Goal: Information Seeking & Learning: Learn about a topic

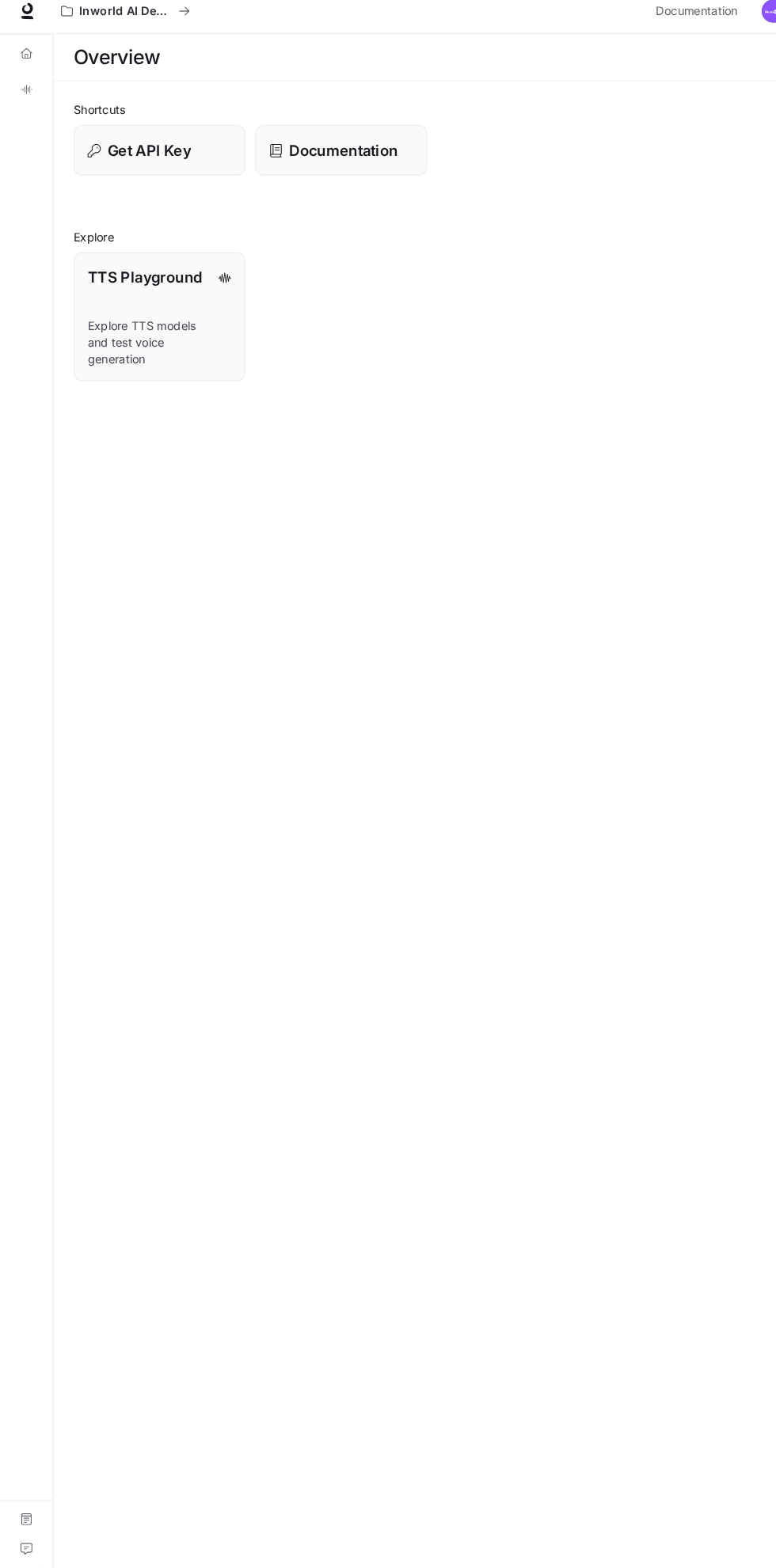
click at [25, 62] on icon "Overview" at bounding box center [25, 62] width 11 height 11
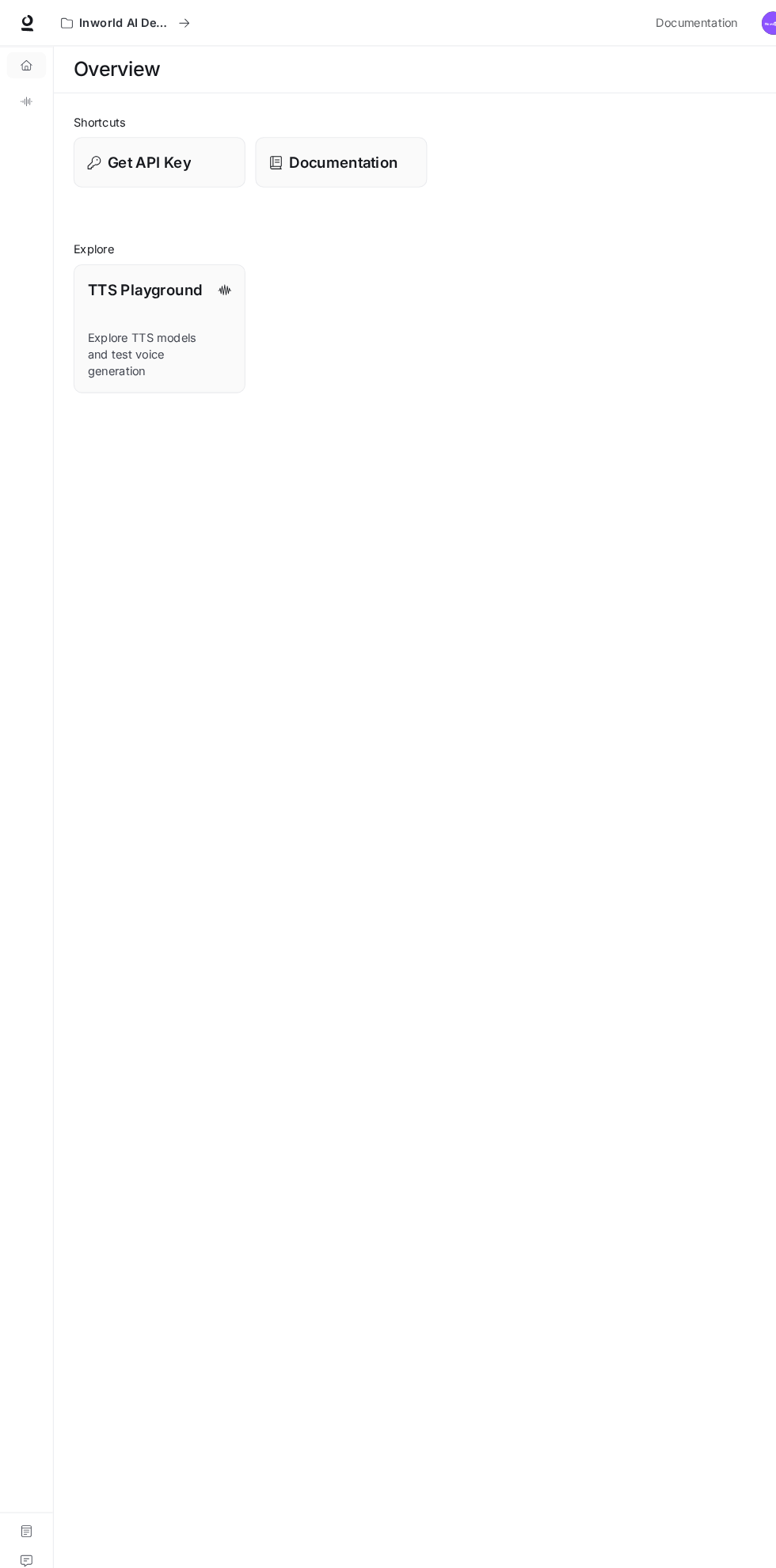
click at [25, 62] on icon "Overview" at bounding box center [25, 62] width 11 height 11
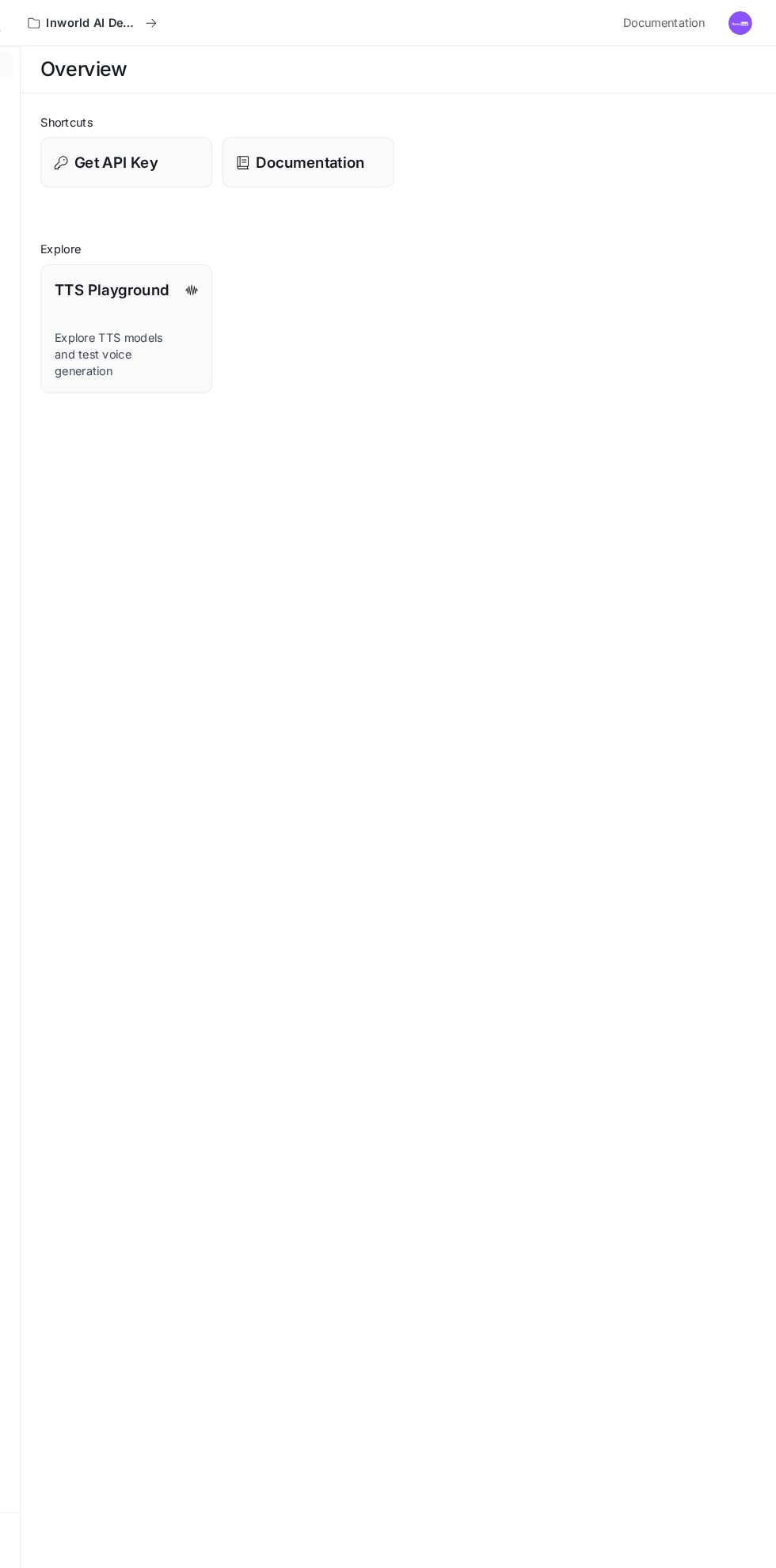
click at [742, 26] on img "button" at bounding box center [742, 22] width 22 height 22
click at [554, 524] on div at bounding box center [388, 784] width 776 height 1568
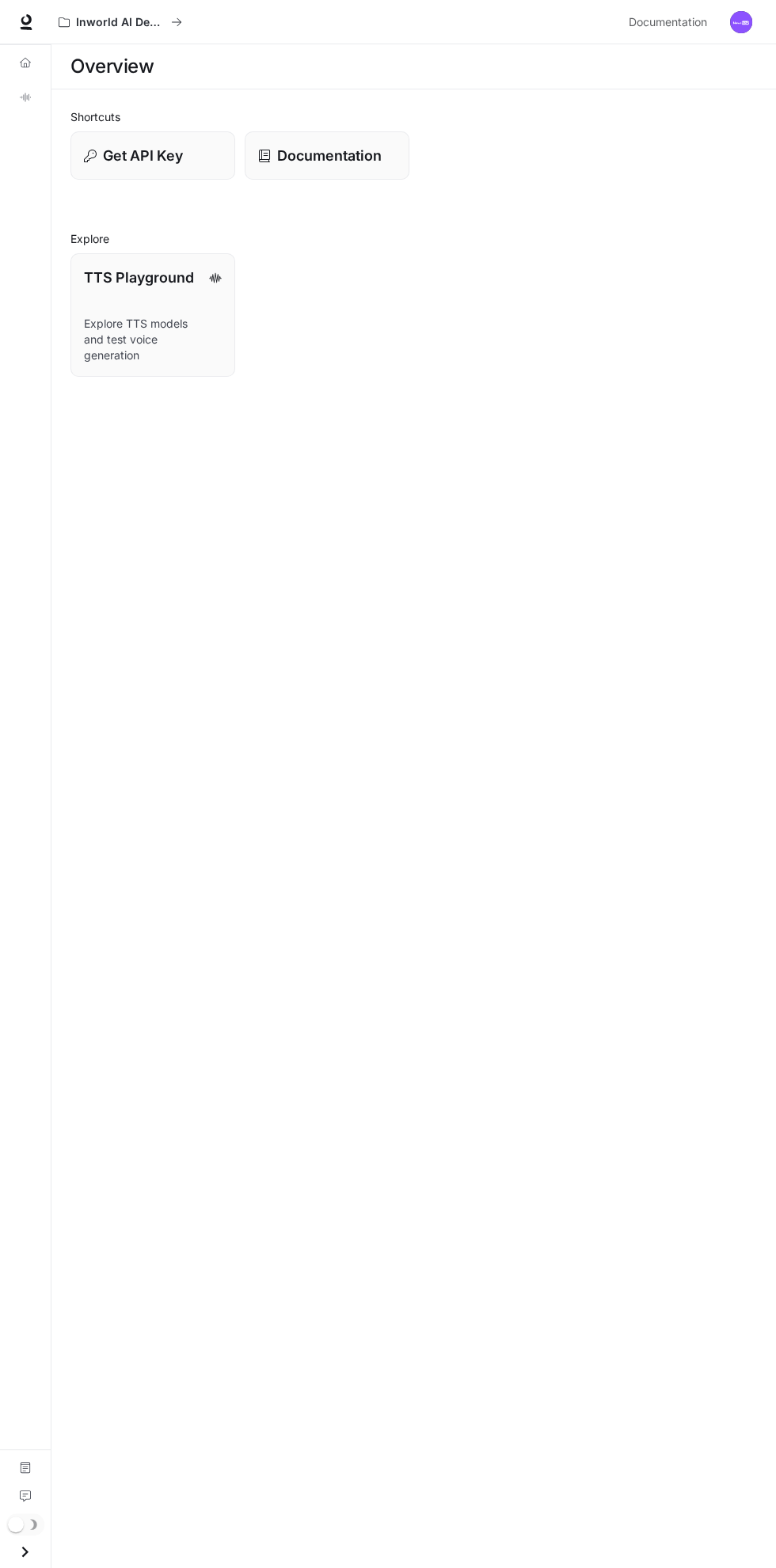
click at [741, 30] on img "button" at bounding box center [742, 22] width 22 height 22
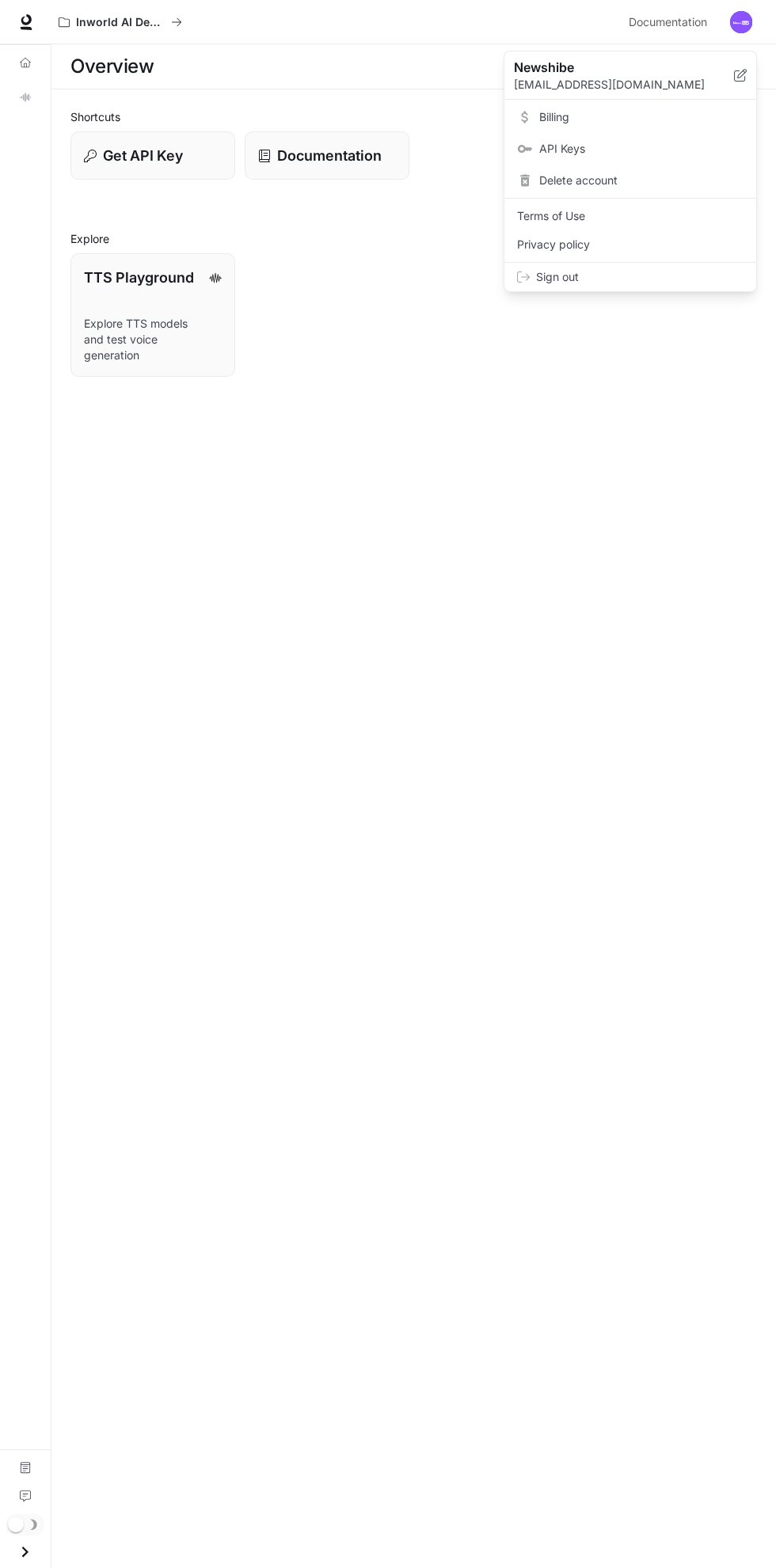
click at [60, 65] on div at bounding box center [388, 784] width 776 height 1568
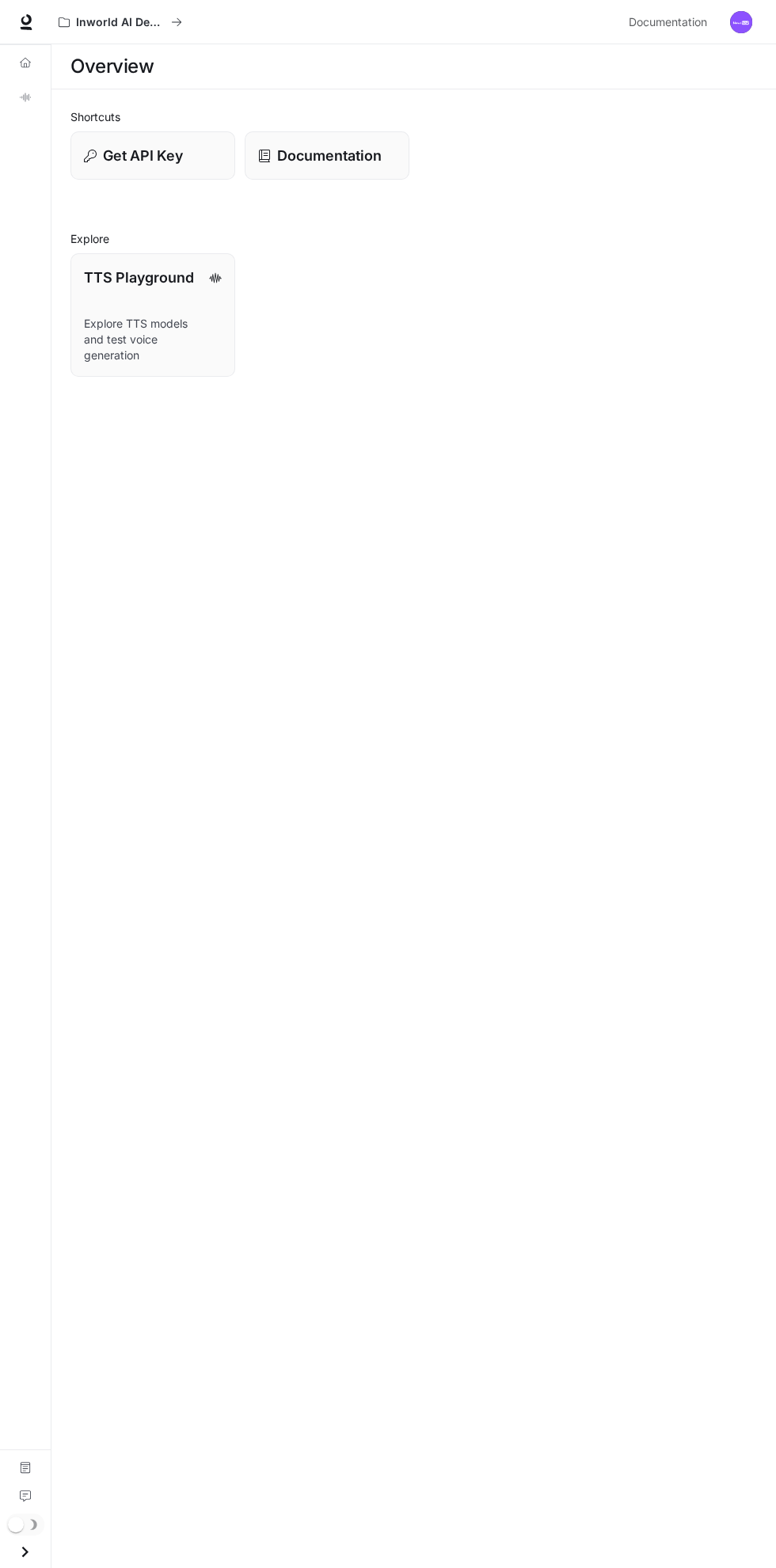
scroll to position [12, 0]
click at [32, 1461] on link "Documentation" at bounding box center [25, 1467] width 38 height 25
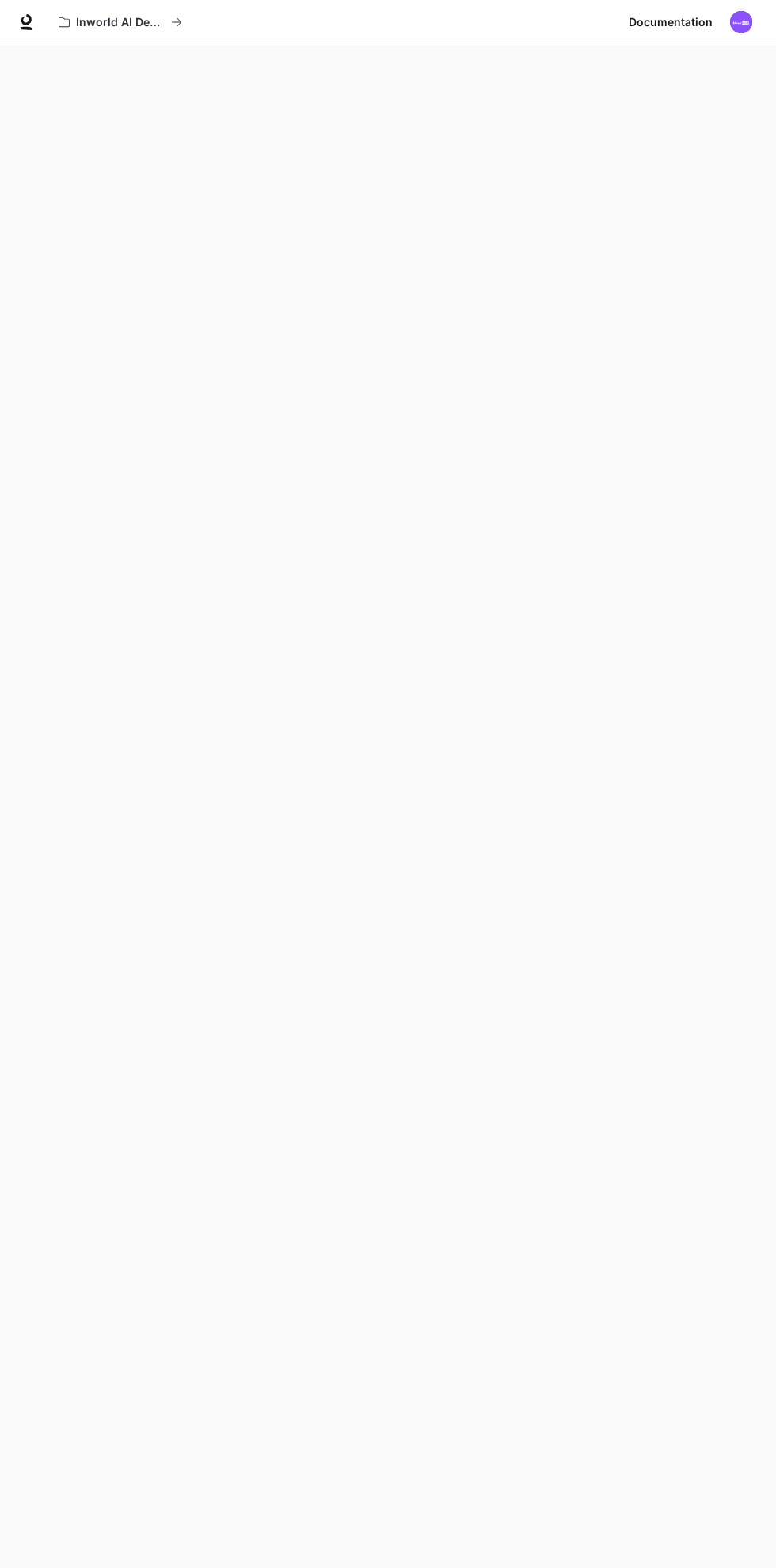
scroll to position [48, 0]
click at [704, 29] on span "Documentation" at bounding box center [670, 22] width 84 height 19
click at [749, 19] on img "button" at bounding box center [742, 22] width 22 height 22
click at [760, 19] on div at bounding box center [388, 784] width 776 height 1568
click at [741, 19] on img "button" at bounding box center [742, 22] width 22 height 22
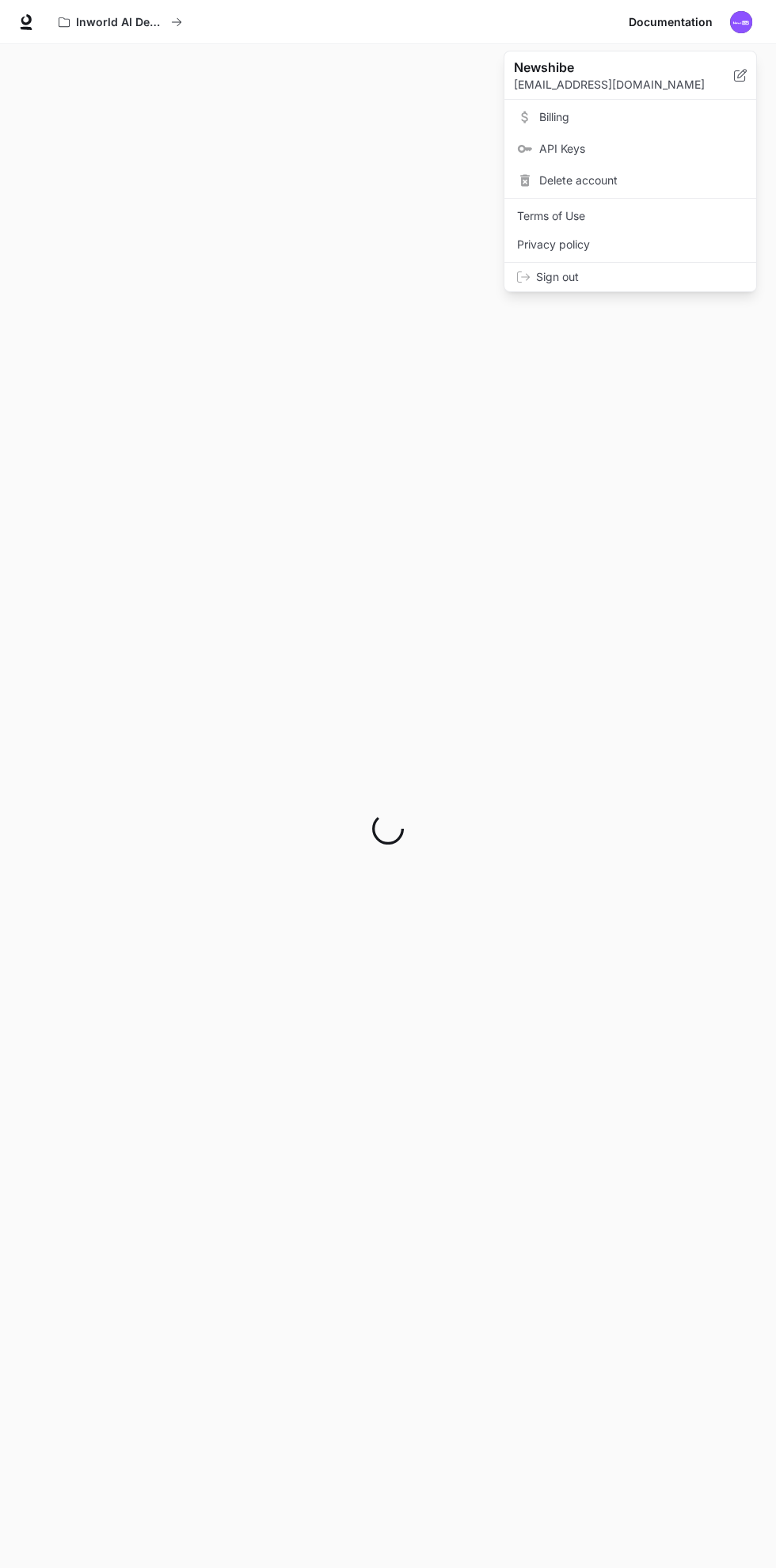
click at [307, 601] on div at bounding box center [388, 784] width 776 height 1568
